Goal: Navigation & Orientation: Find specific page/section

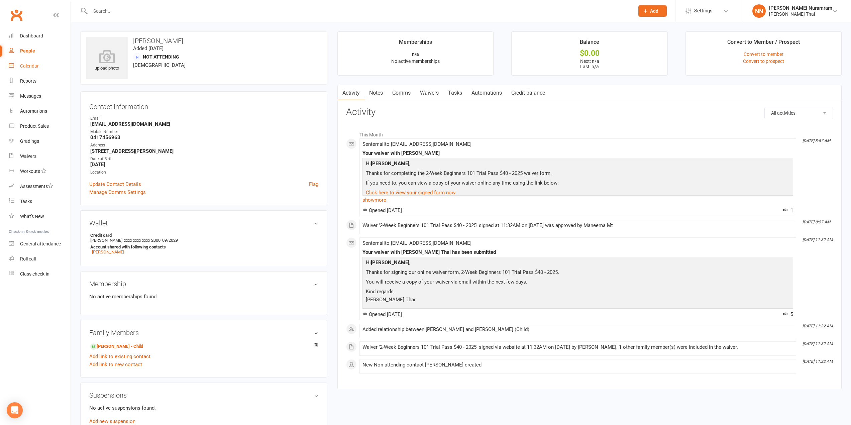
click at [56, 67] on link "Calendar" at bounding box center [40, 66] width 62 height 15
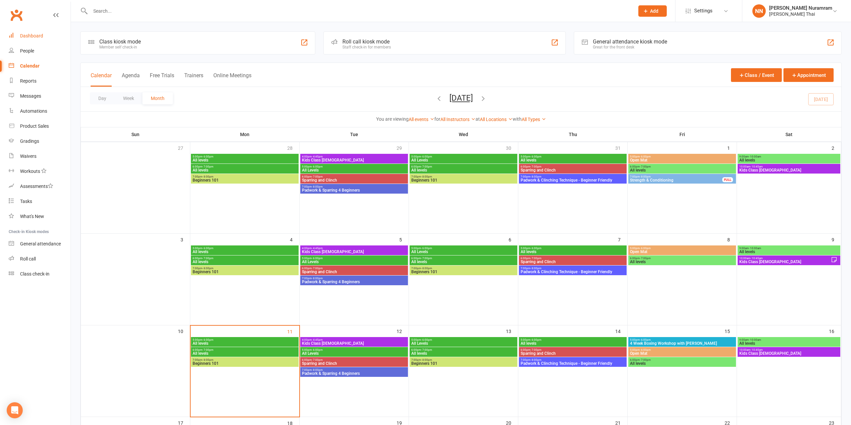
click at [58, 34] on link "Dashboard" at bounding box center [40, 35] width 62 height 15
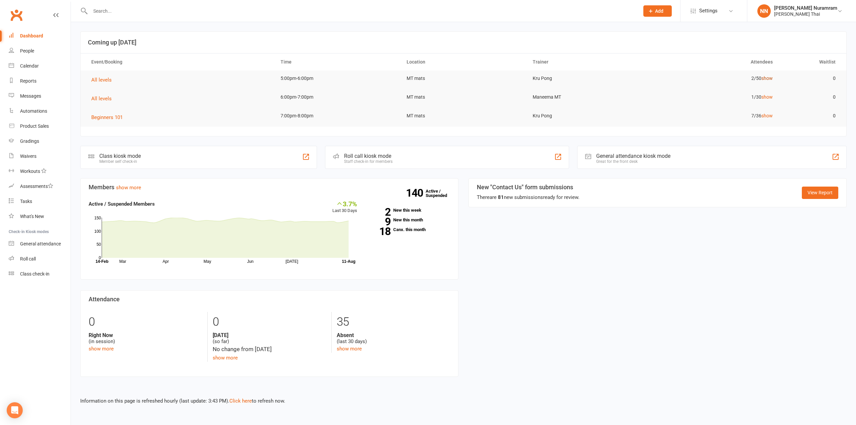
click at [770, 77] on link "show" at bounding box center [766, 78] width 11 height 5
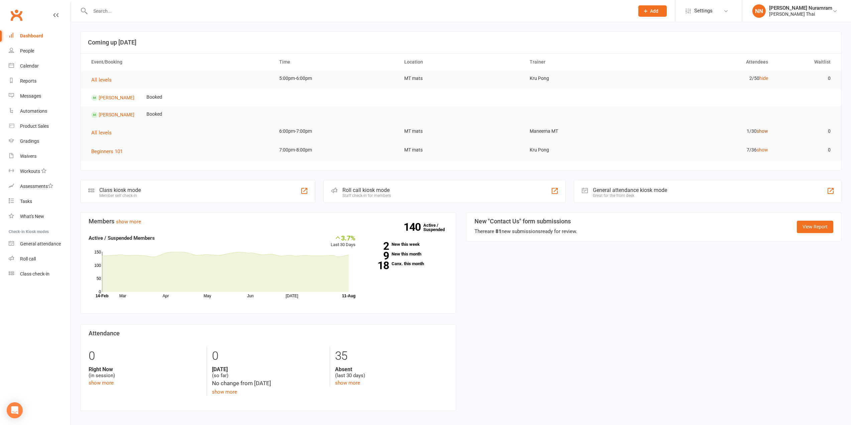
click at [768, 132] on link "show" at bounding box center [762, 130] width 11 height 5
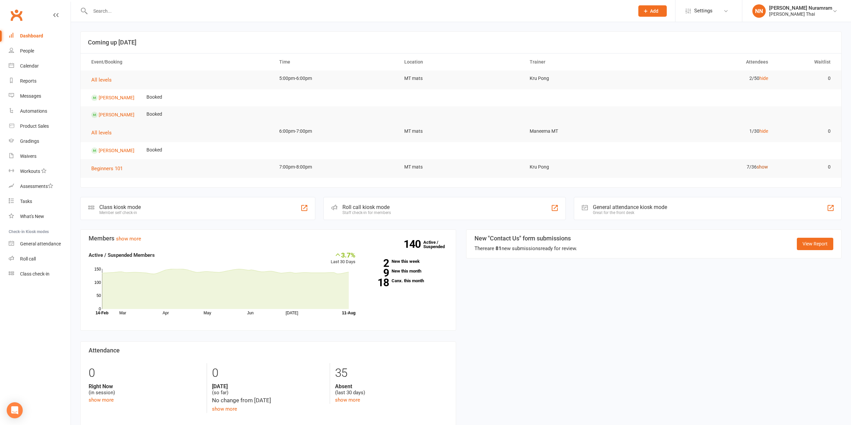
click at [761, 167] on link "show" at bounding box center [762, 166] width 11 height 5
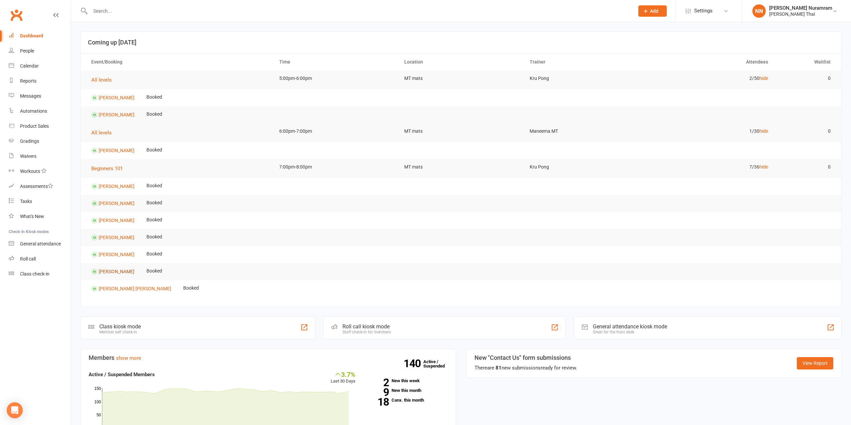
click at [134, 272] on link "[PERSON_NAME]" at bounding box center [117, 271] width 36 height 5
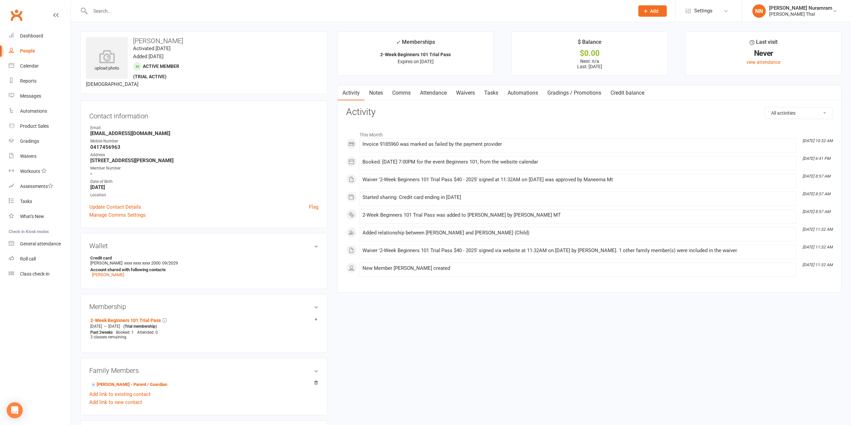
click at [105, 12] on input "text" at bounding box center [358, 10] width 541 height 9
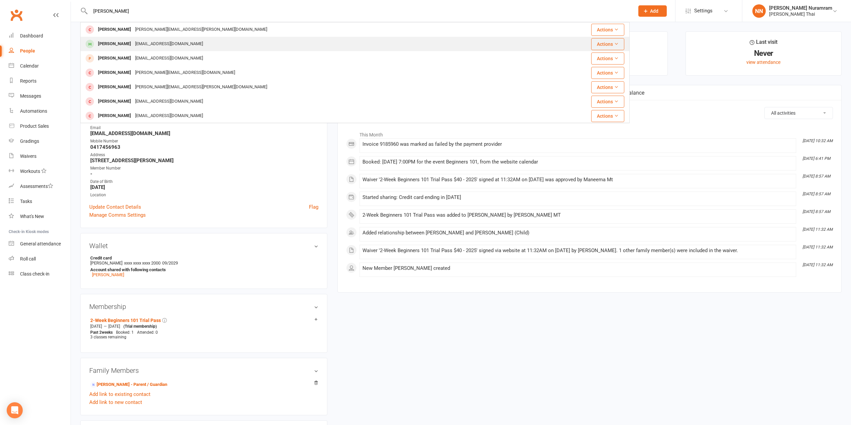
type input "[PERSON_NAME]"
click at [103, 40] on div "[PERSON_NAME]" at bounding box center [114, 44] width 37 height 10
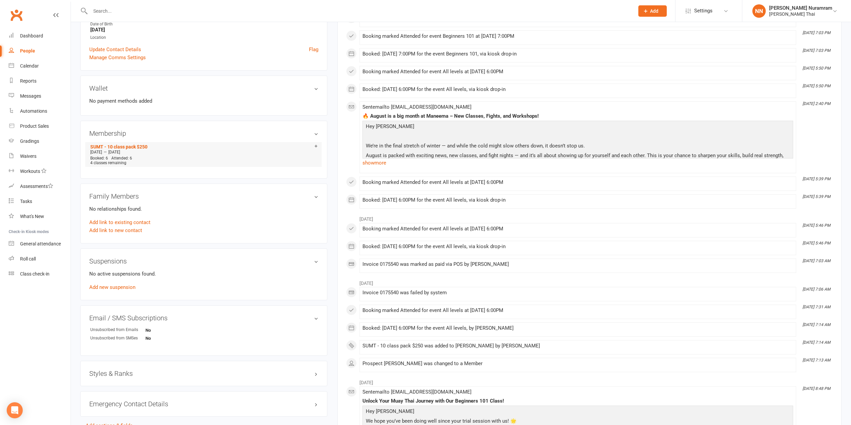
scroll to position [167, 0]
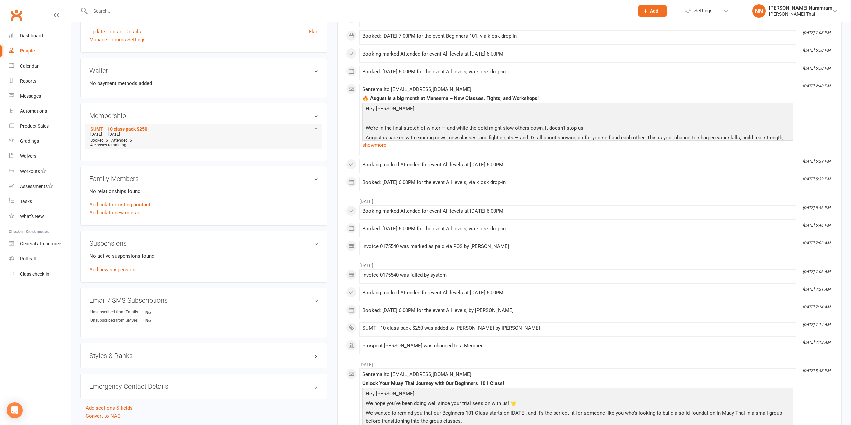
click at [208, 138] on div "Booked: 6 Attended: 6 4 classes remaining" at bounding box center [204, 142] width 230 height 9
click at [123, 8] on input "text" at bounding box center [358, 10] width 541 height 9
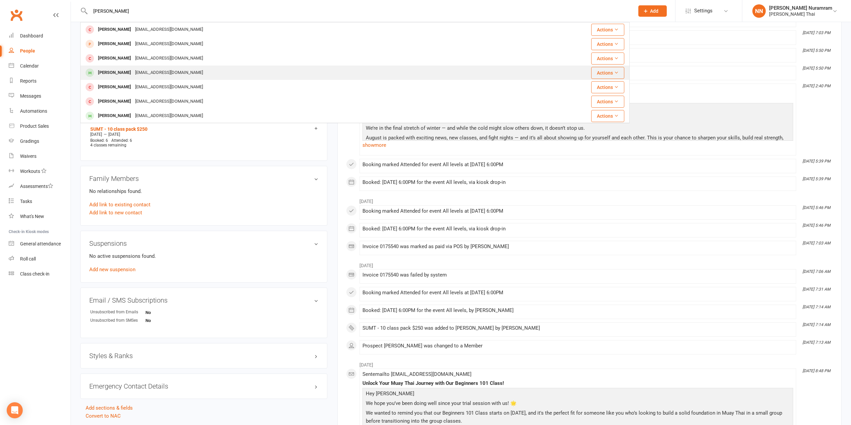
type input "[PERSON_NAME]"
click at [106, 69] on div "[PERSON_NAME]" at bounding box center [114, 73] width 37 height 10
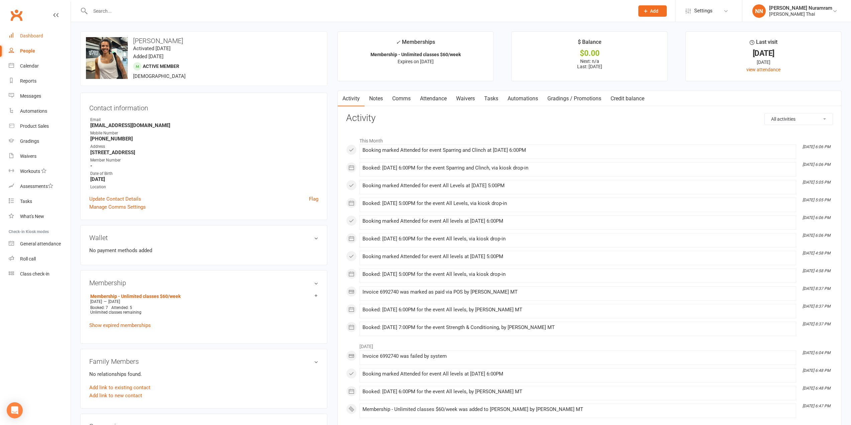
click at [38, 39] on link "Dashboard" at bounding box center [40, 35] width 62 height 15
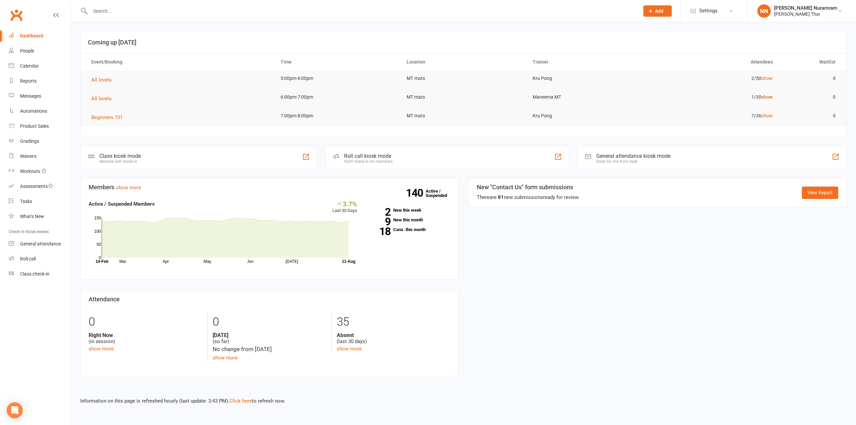
click at [768, 95] on link "show" at bounding box center [766, 96] width 11 height 5
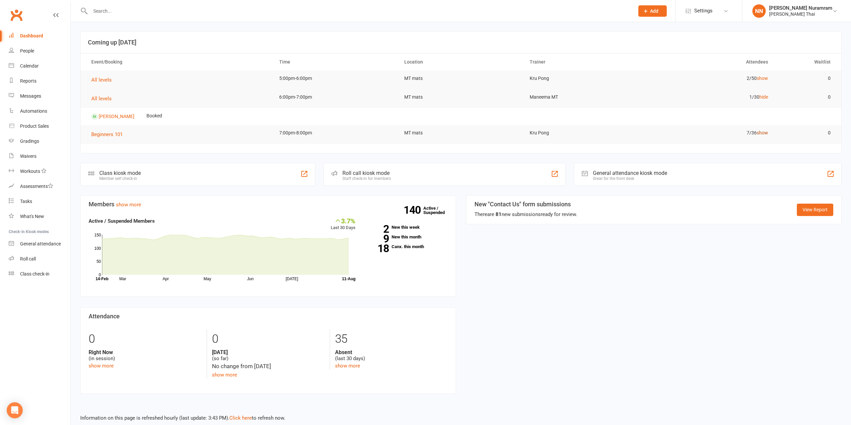
click at [763, 133] on link "show" at bounding box center [762, 132] width 11 height 5
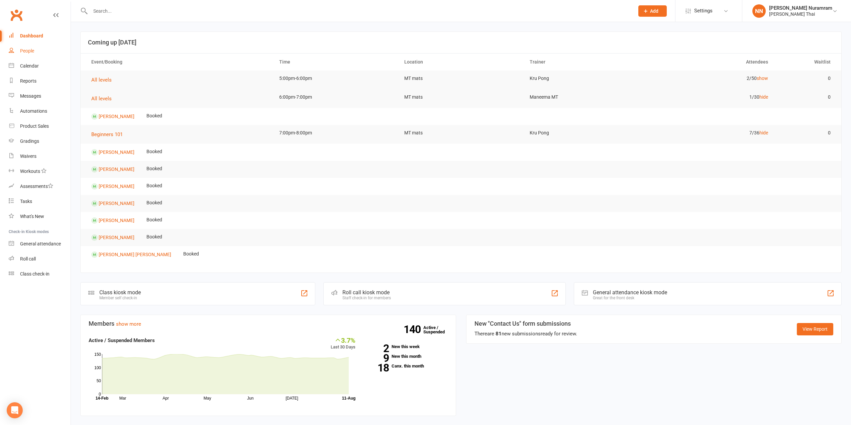
click at [31, 54] on link "People" at bounding box center [40, 50] width 62 height 15
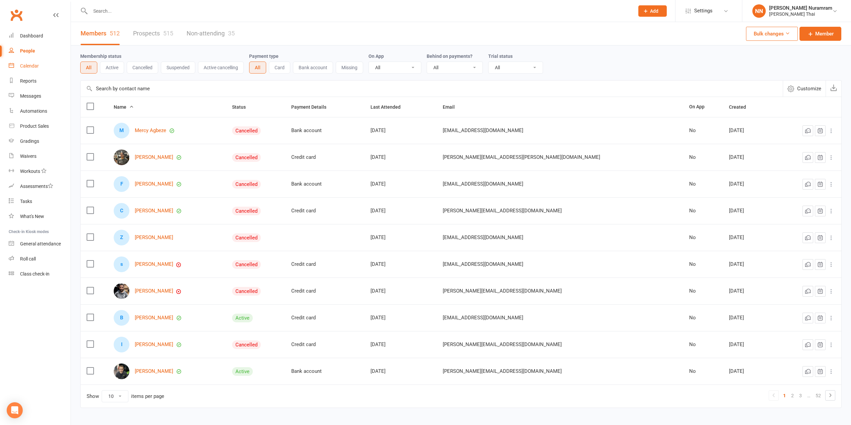
click at [31, 68] on div "Calendar" at bounding box center [29, 65] width 19 height 5
